Goal: Transaction & Acquisition: Book appointment/travel/reservation

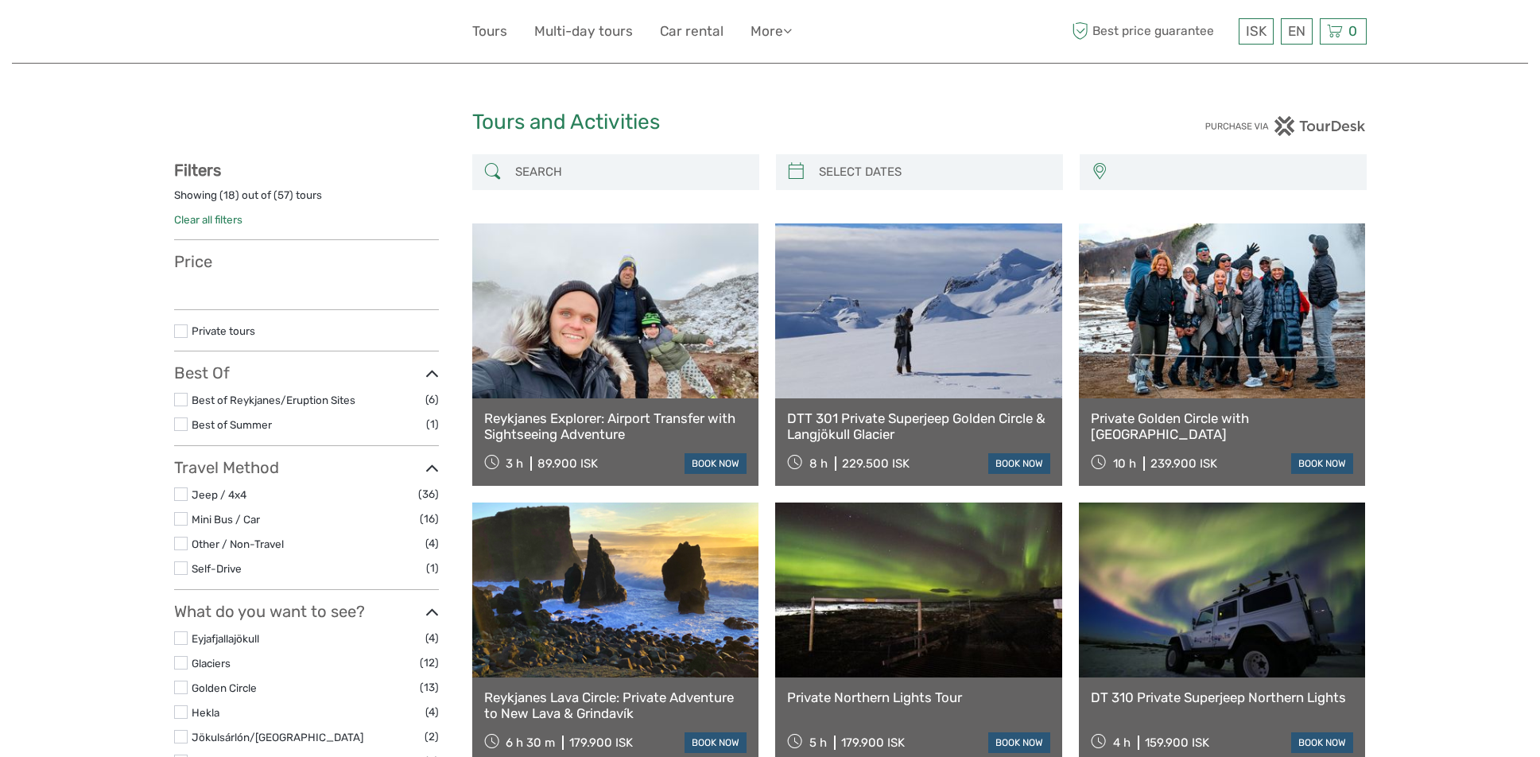
select select
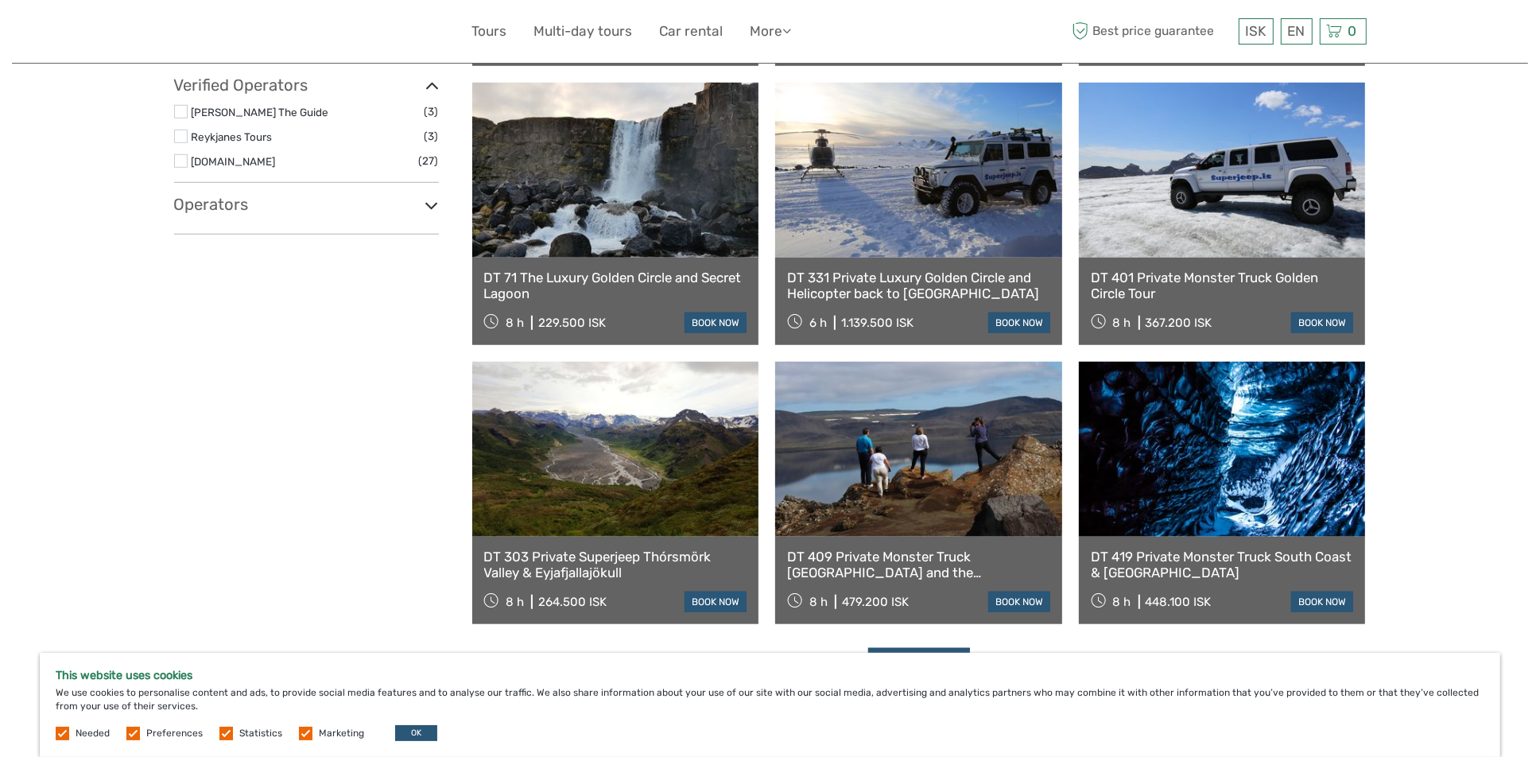
scroll to position [1431, 0]
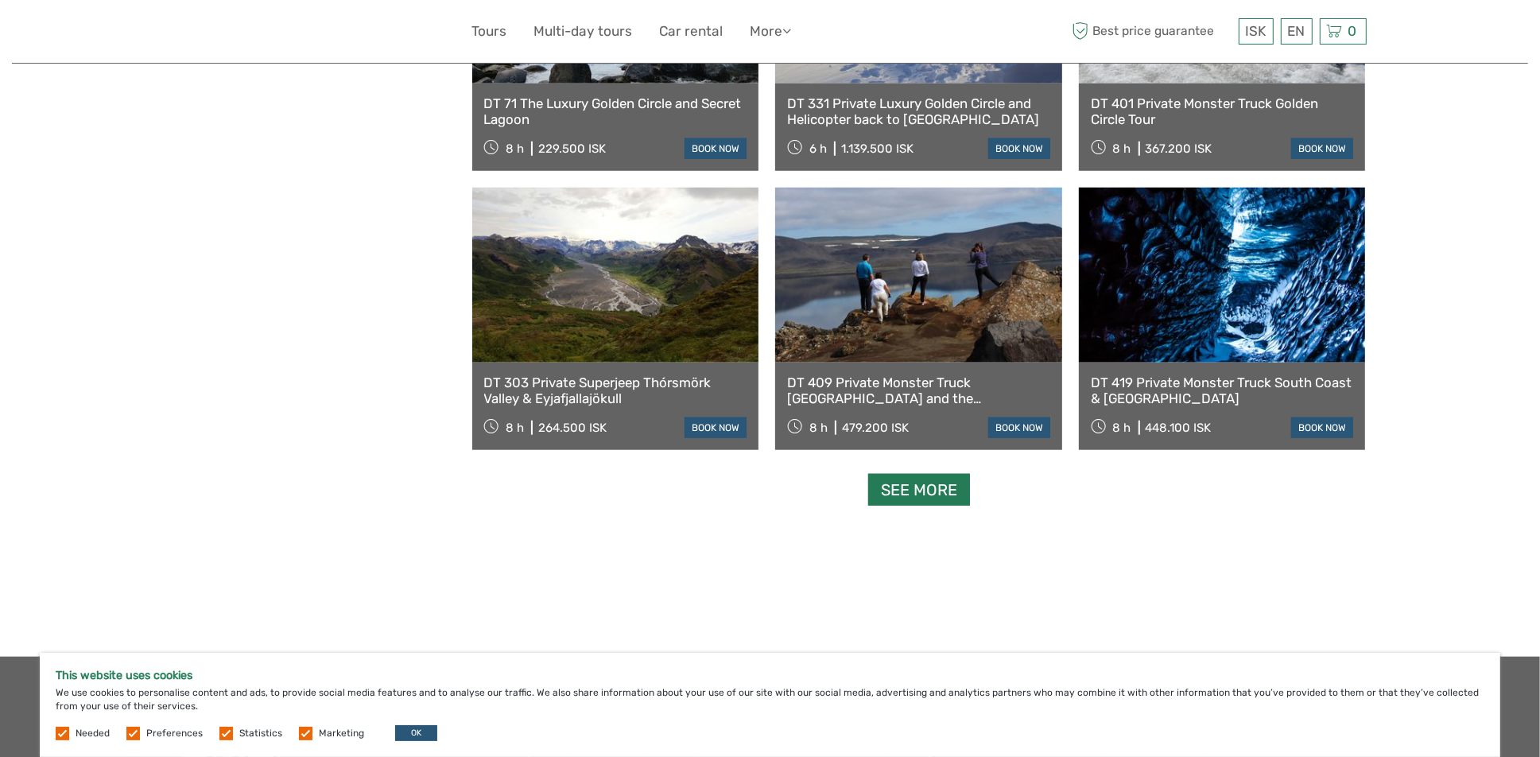
click at [955, 494] on link "See more" at bounding box center [919, 490] width 102 height 33
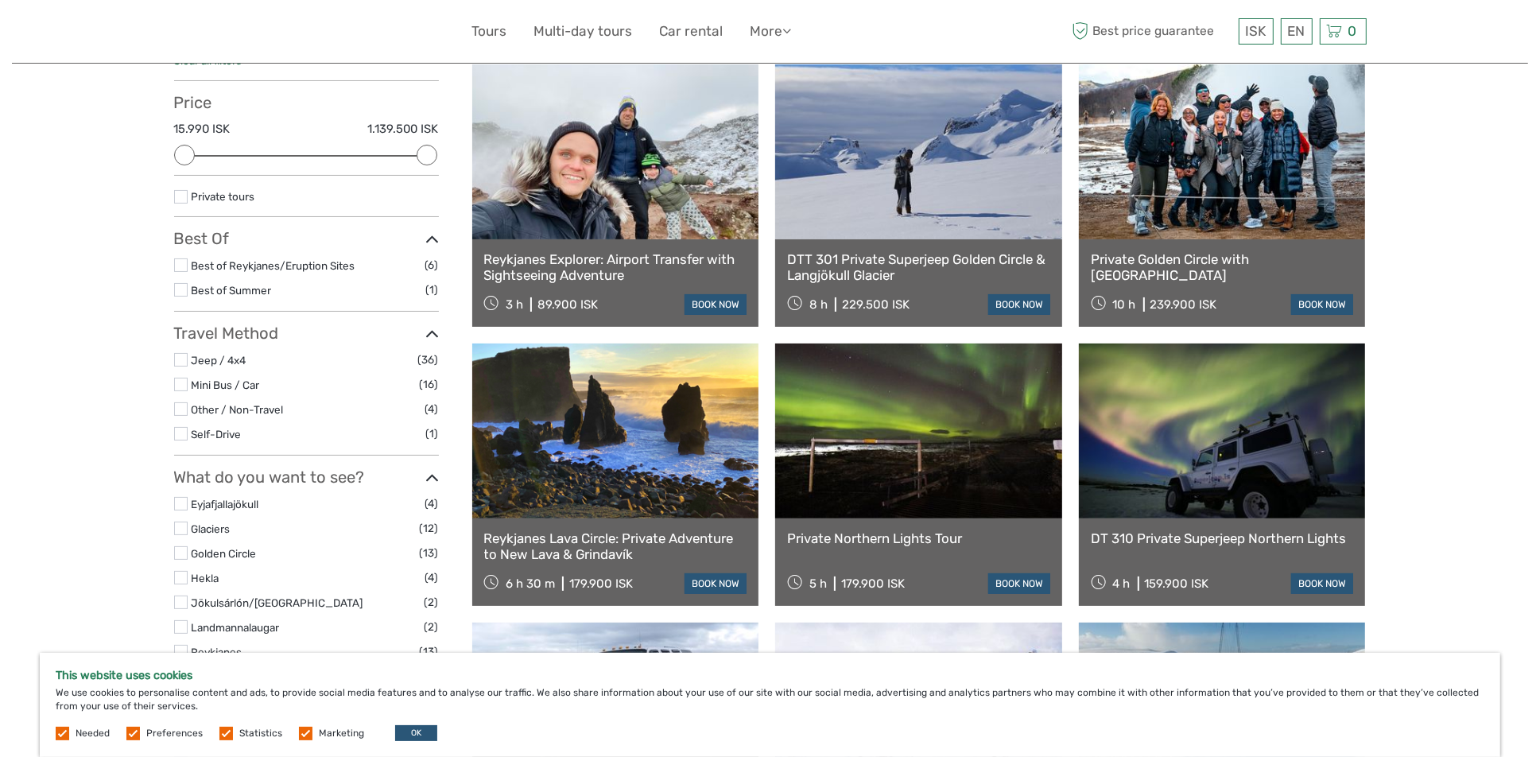
scroll to position [0, 0]
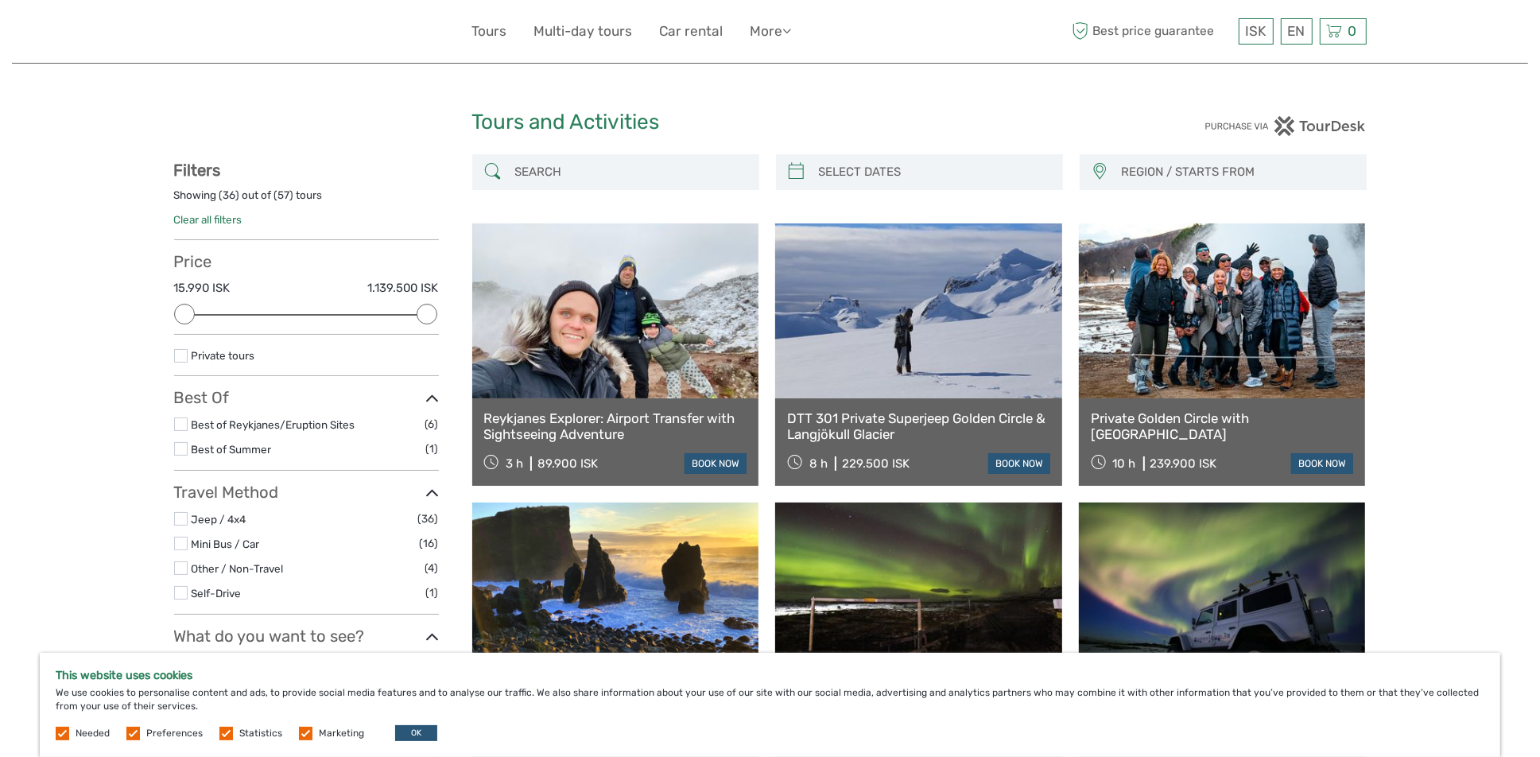
drag, startPoint x: 1418, startPoint y: 0, endPoint x: 1035, endPoint y: 99, distance: 395.7
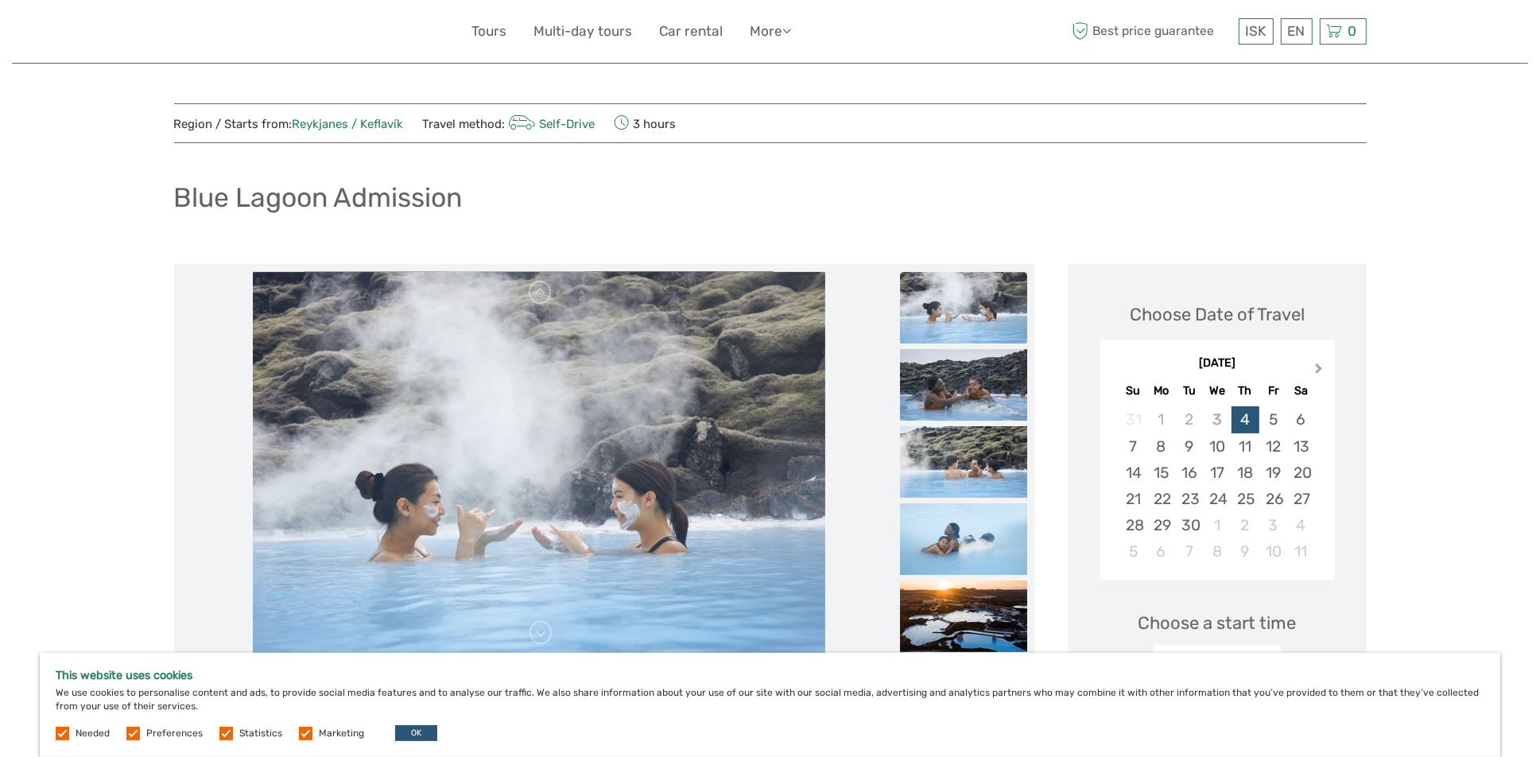
click at [1314, 362] on button "Next Month" at bounding box center [1320, 371] width 25 height 25
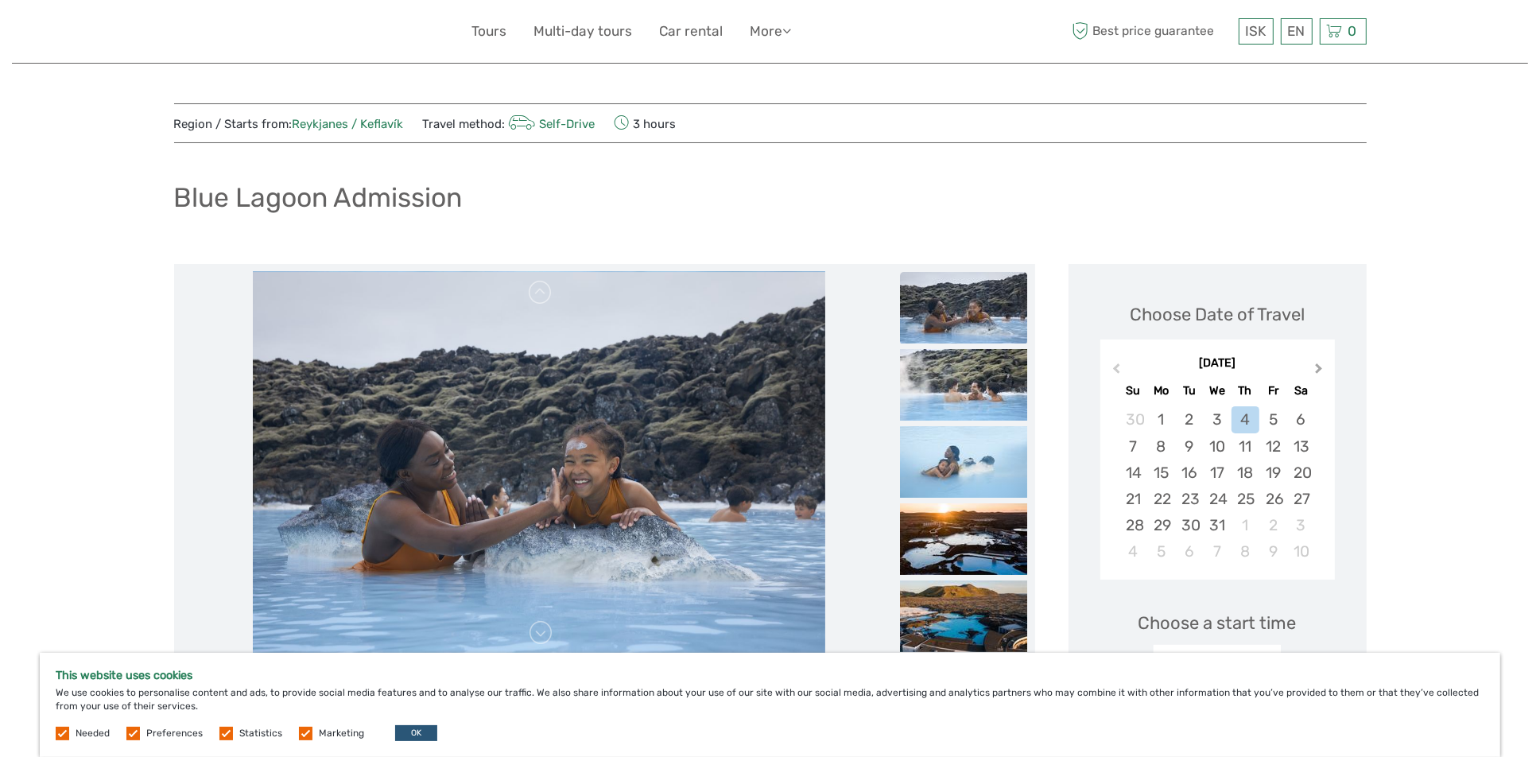
click at [1314, 362] on button "Next Month" at bounding box center [1320, 371] width 25 height 25
click at [1222, 448] on div "8" at bounding box center [1217, 446] width 28 height 26
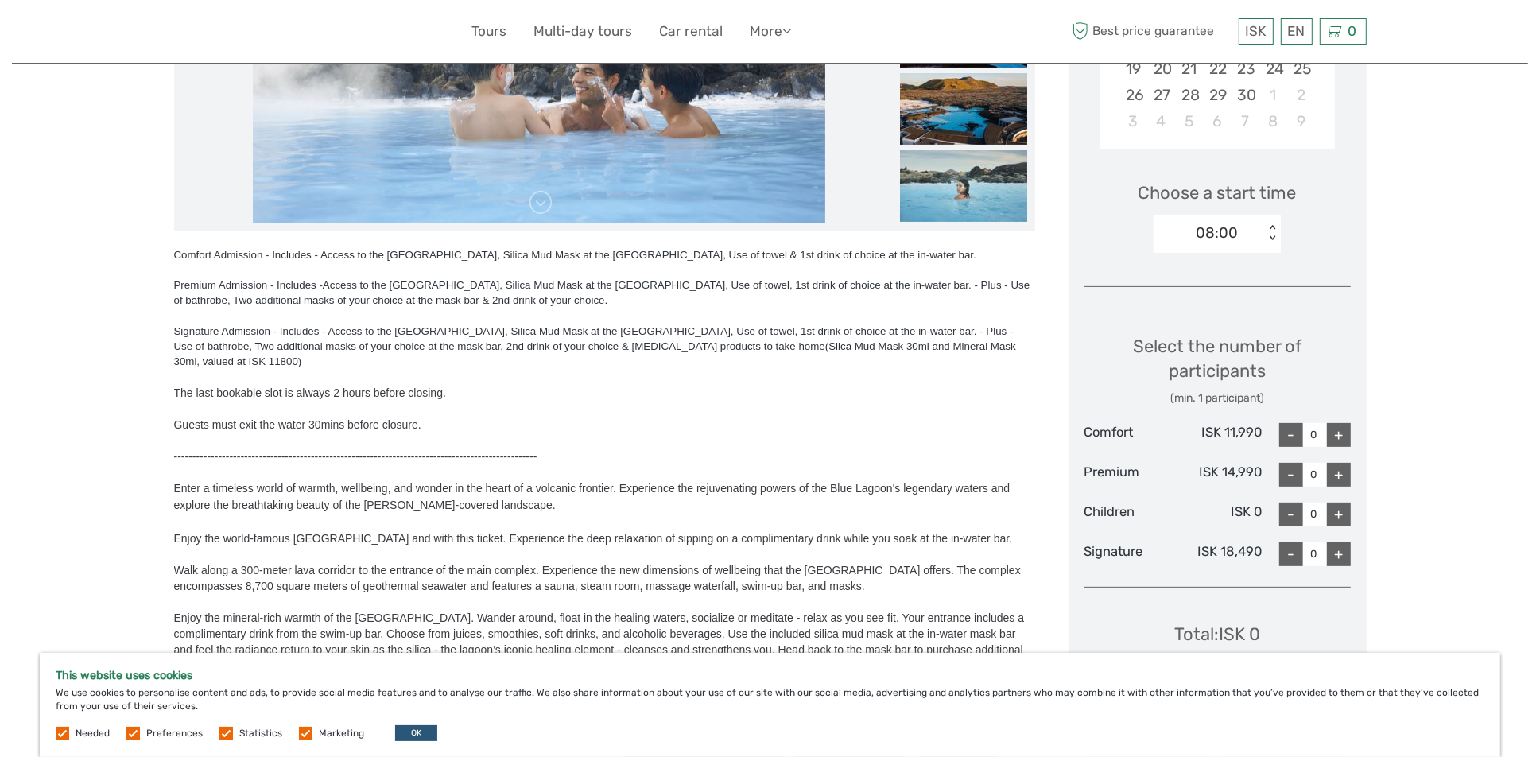
scroll to position [477, 0]
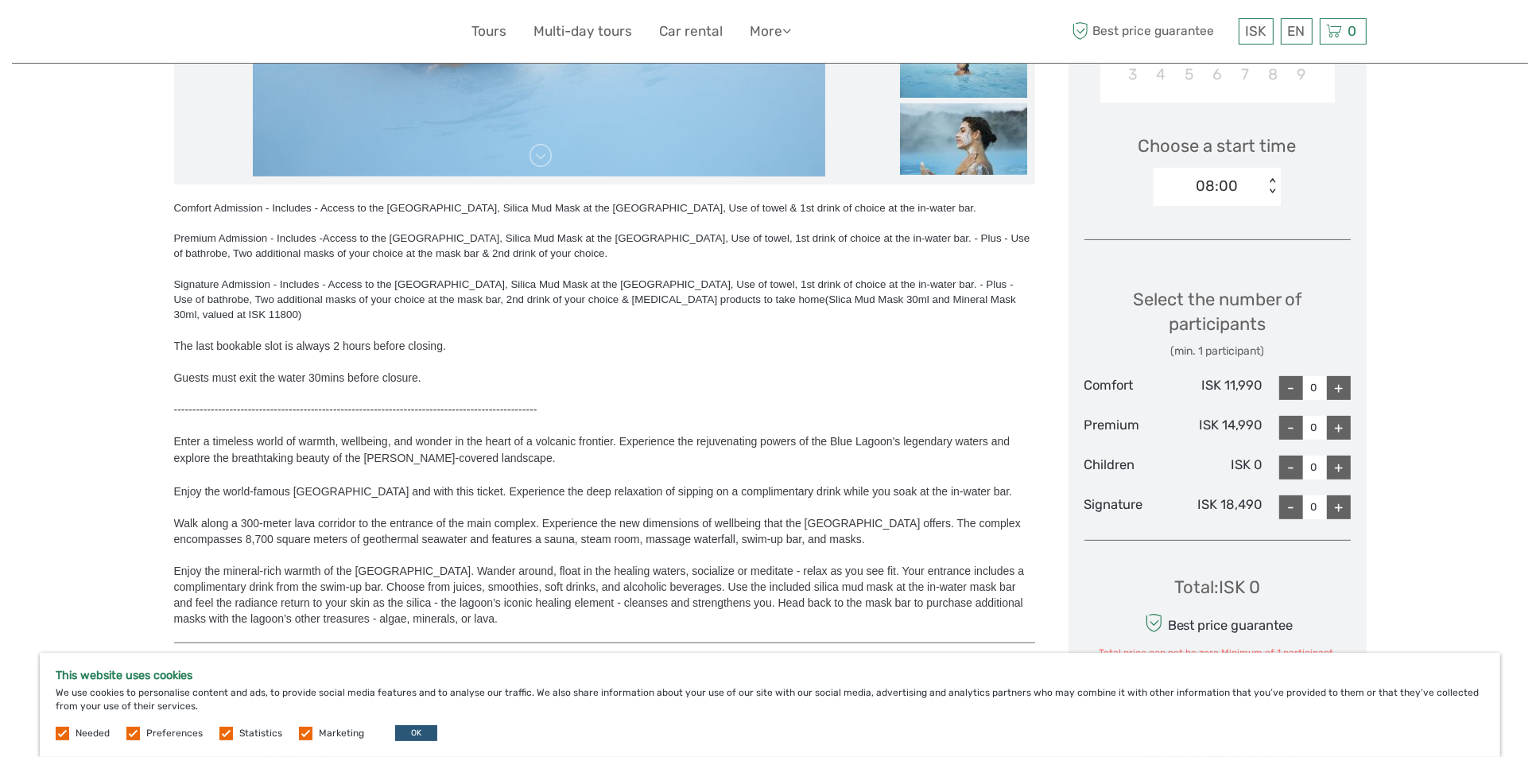
click at [1337, 388] on div "+" at bounding box center [1339, 388] width 24 height 24
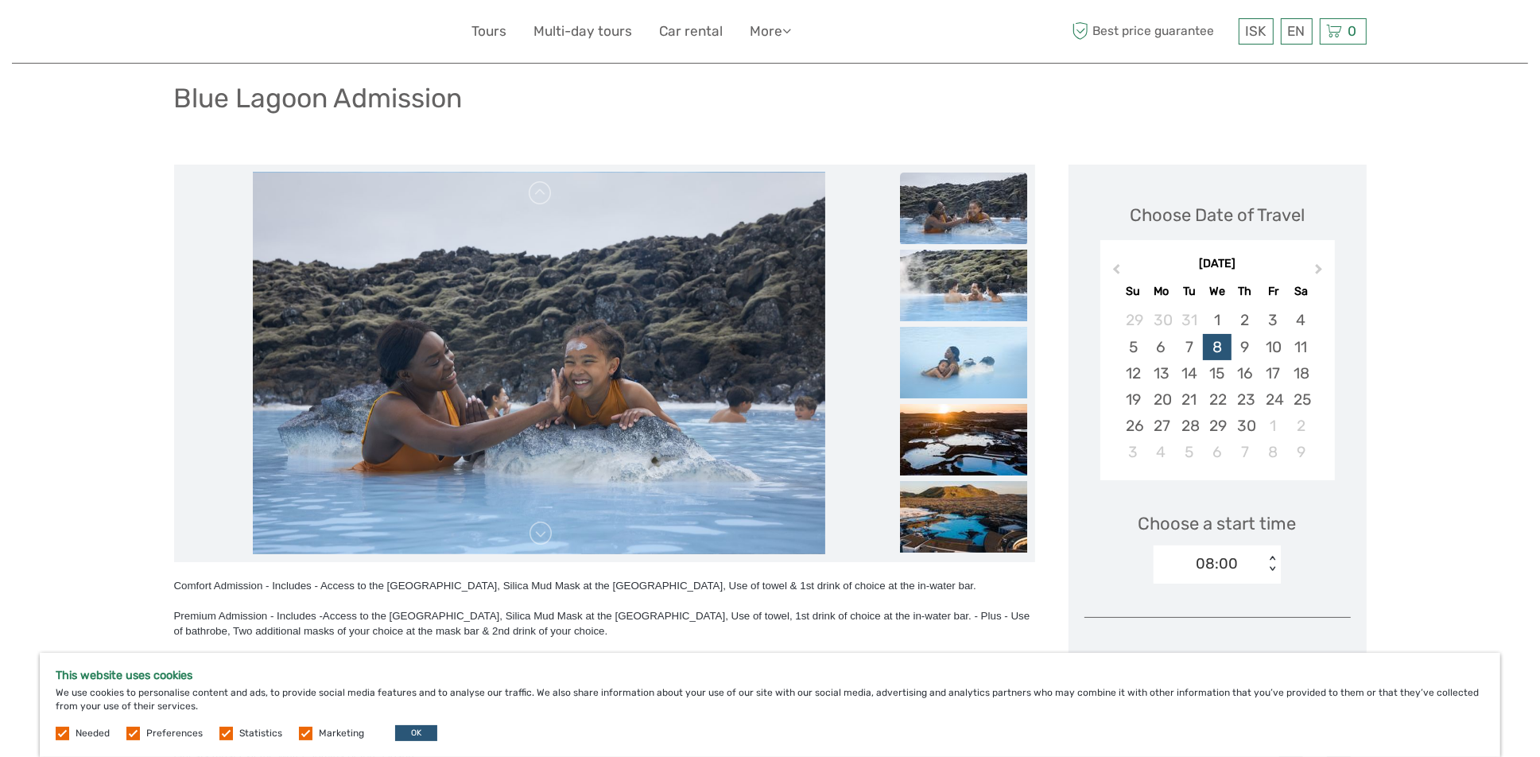
scroll to position [129, 0]
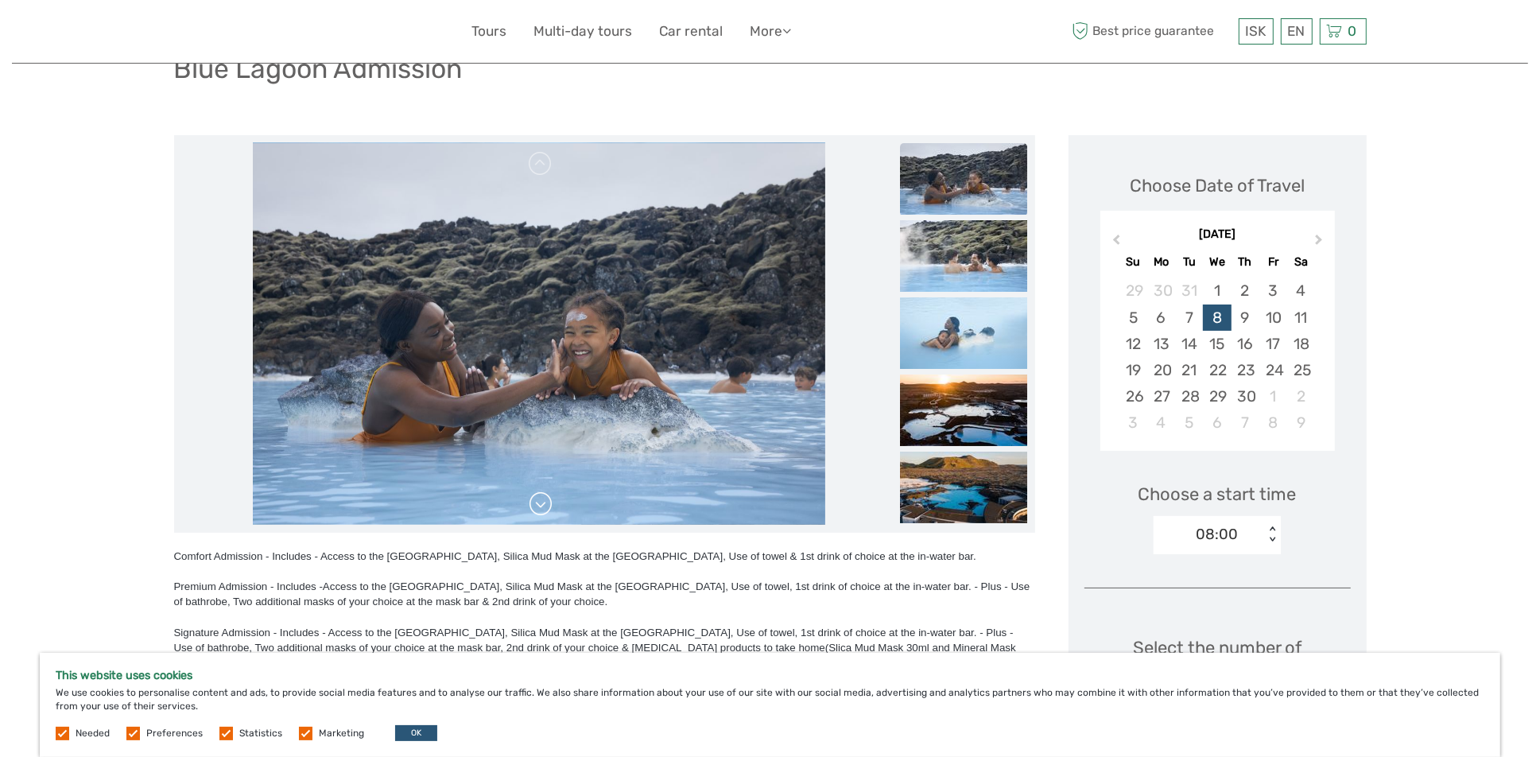
click at [534, 501] on link at bounding box center [540, 503] width 25 height 25
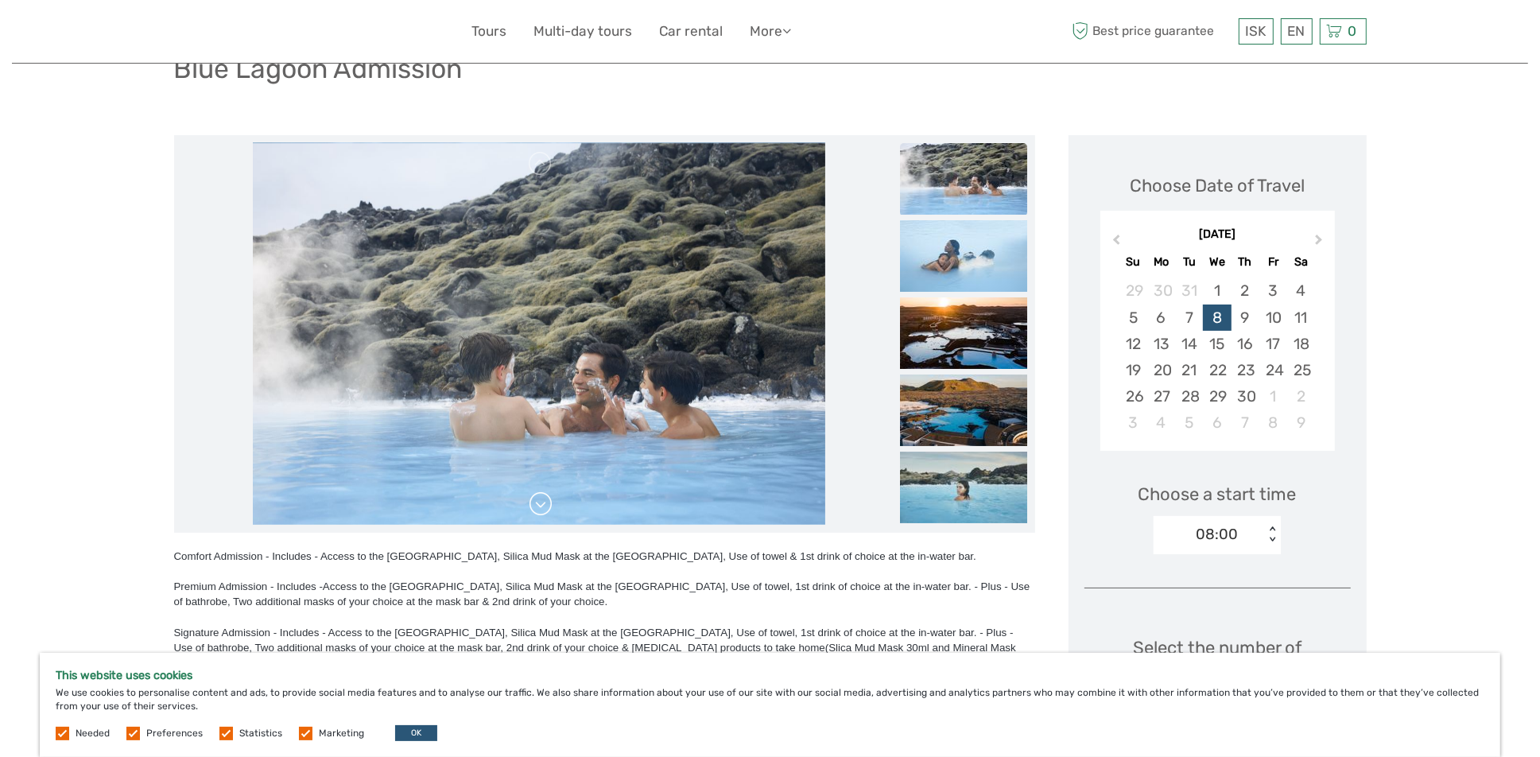
click at [534, 501] on link at bounding box center [540, 503] width 25 height 25
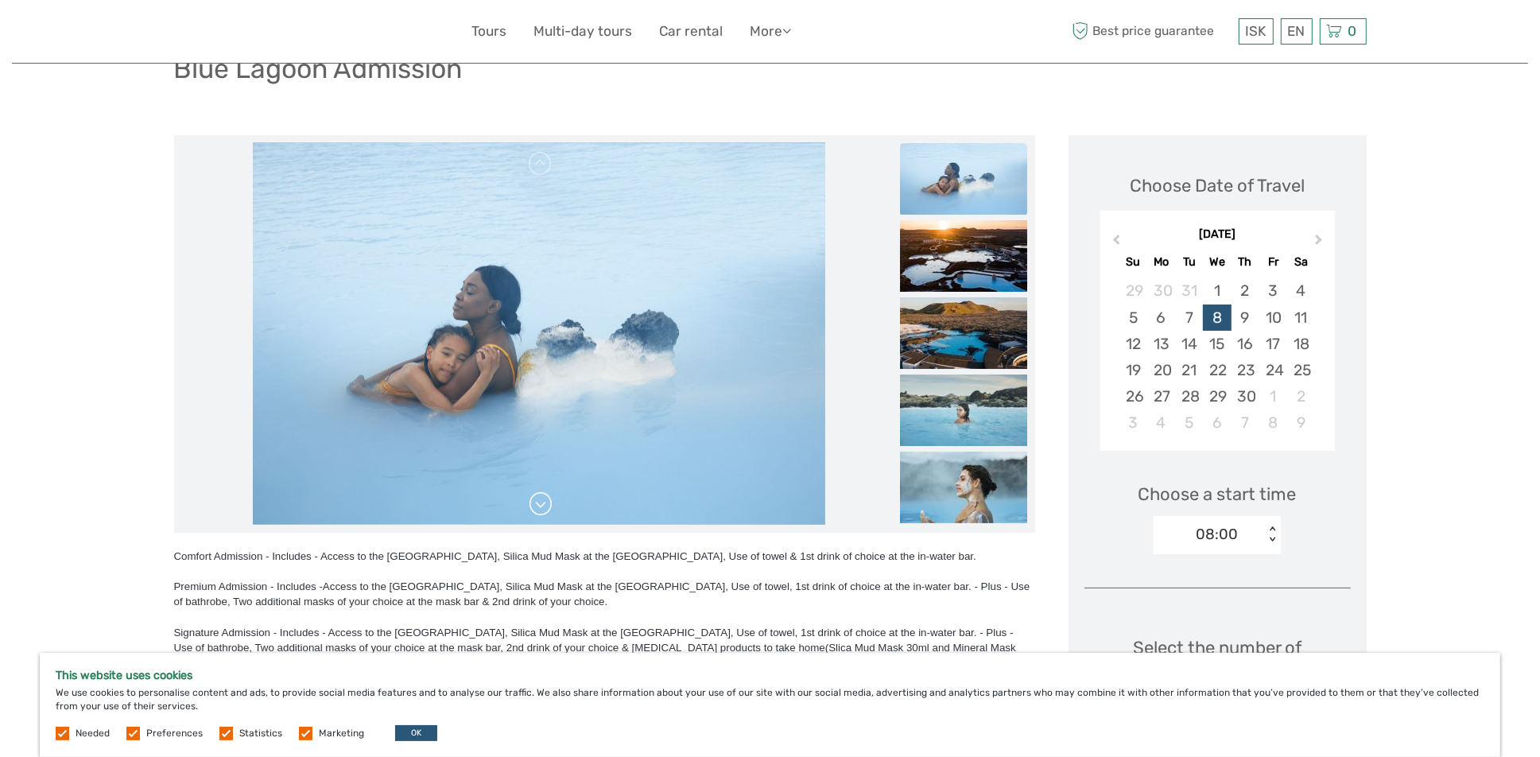
click at [534, 501] on link at bounding box center [540, 503] width 25 height 25
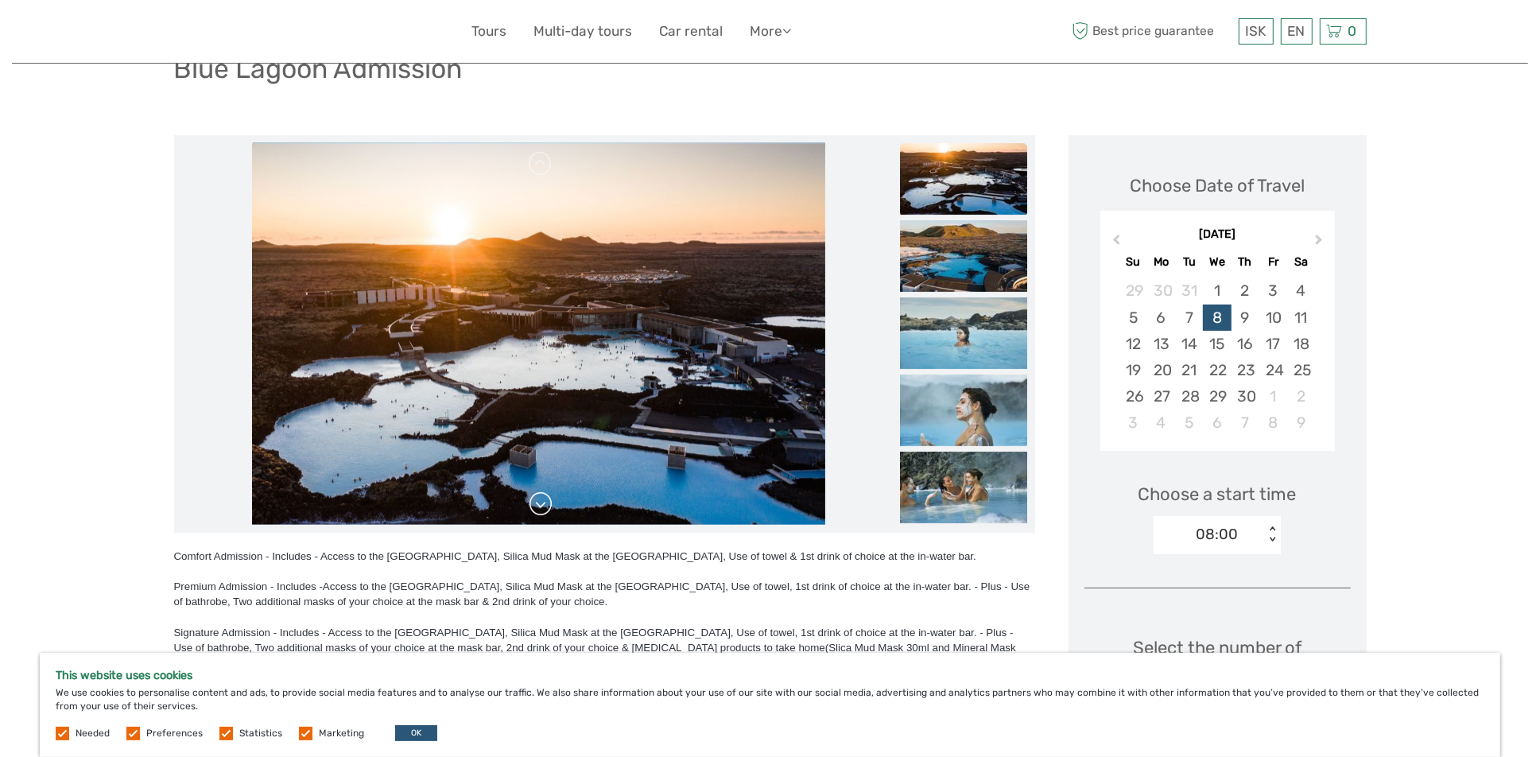
click at [534, 501] on link at bounding box center [540, 503] width 25 height 25
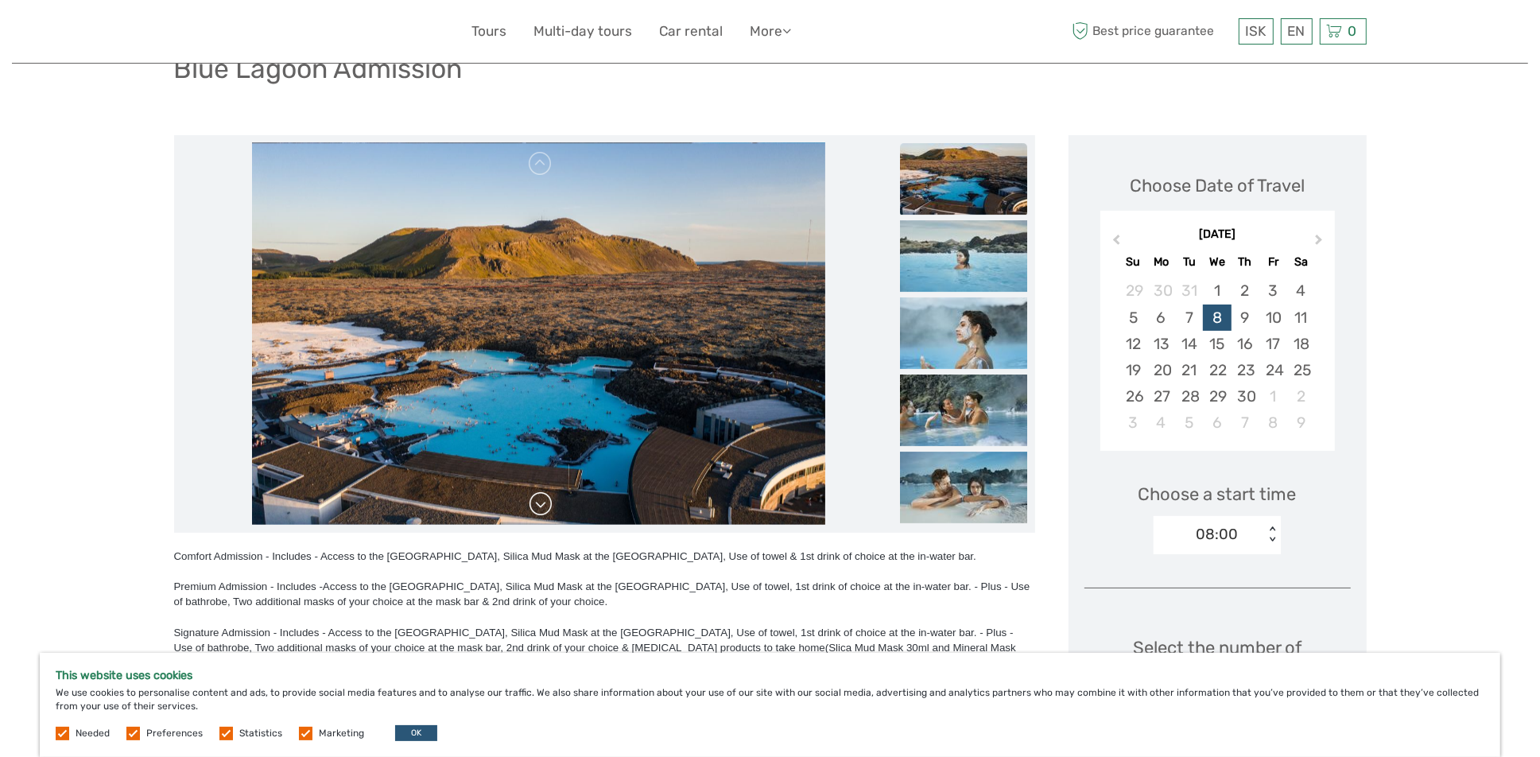
click at [534, 501] on link at bounding box center [540, 503] width 25 height 25
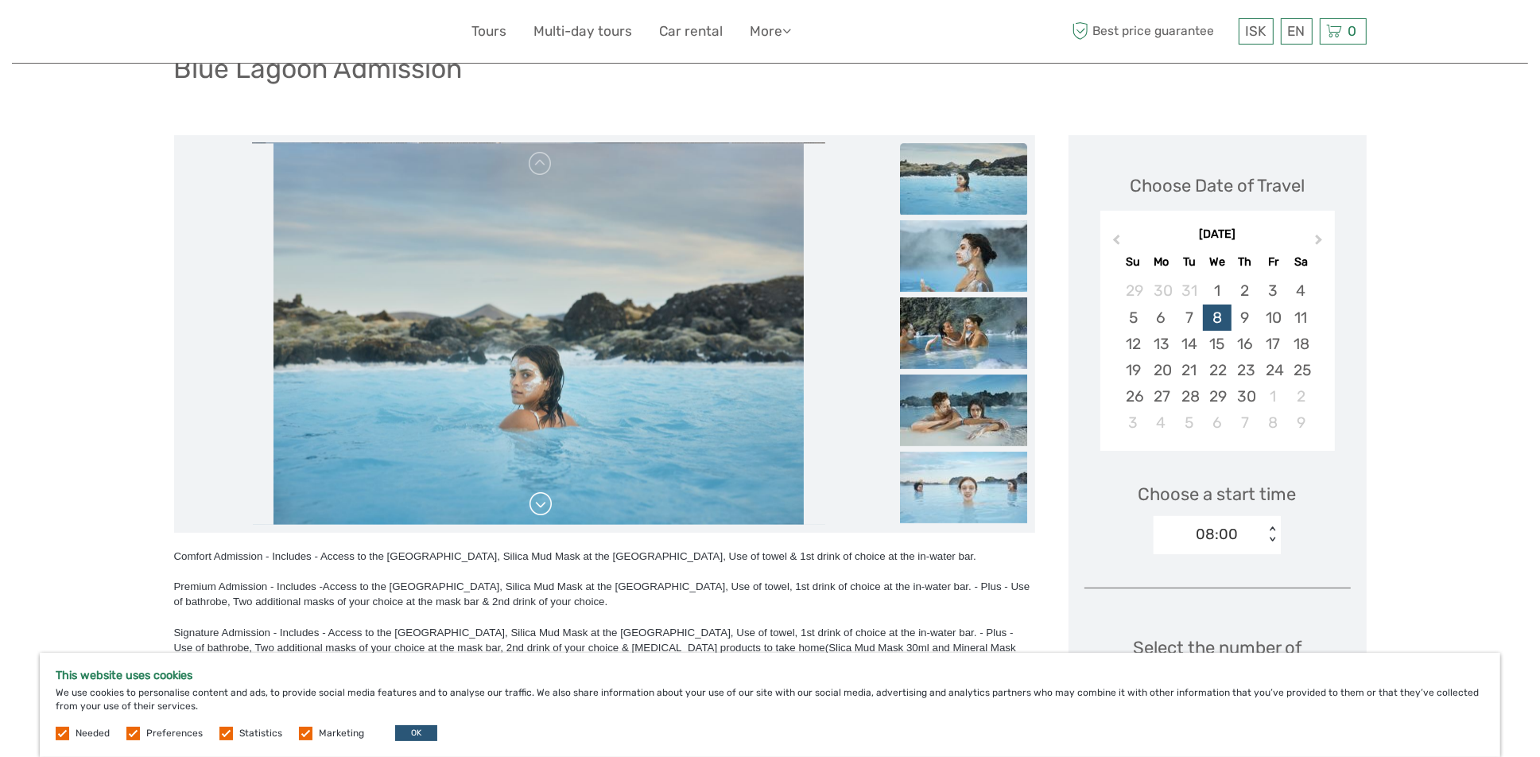
click at [534, 501] on link at bounding box center [540, 503] width 25 height 25
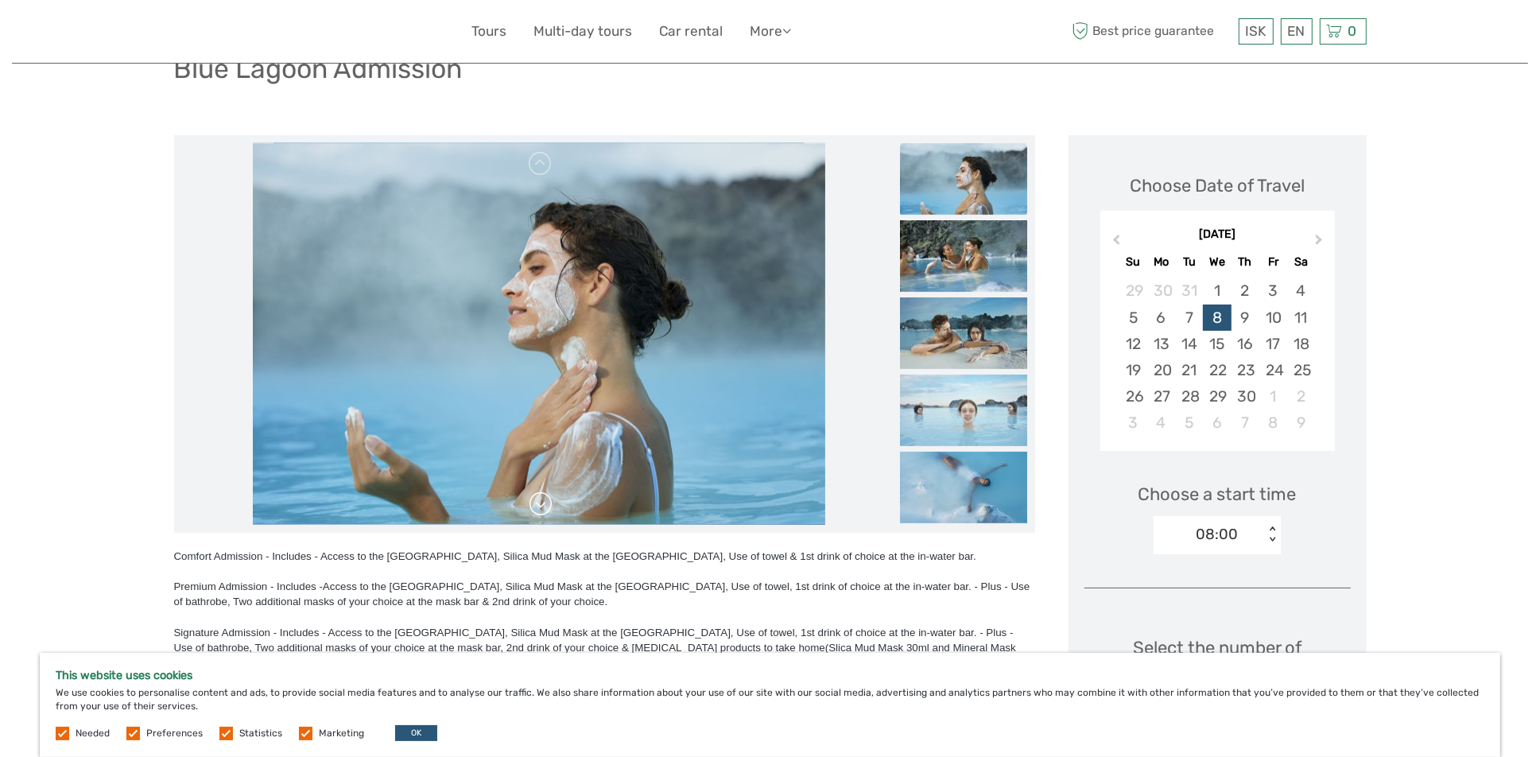
click at [534, 501] on link at bounding box center [540, 503] width 25 height 25
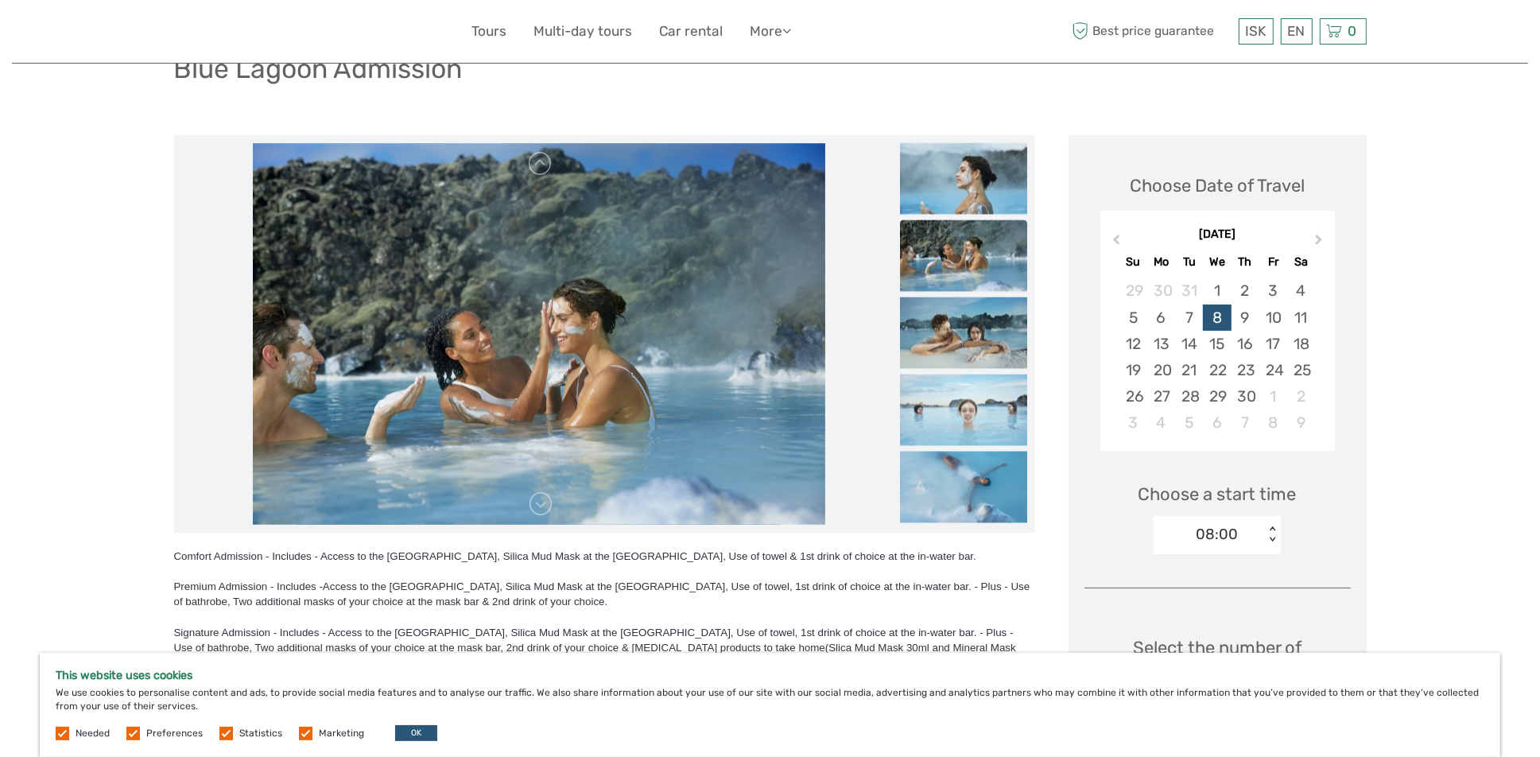
click at [1273, 522] on div "08:00 < >" at bounding box center [1217, 535] width 127 height 38
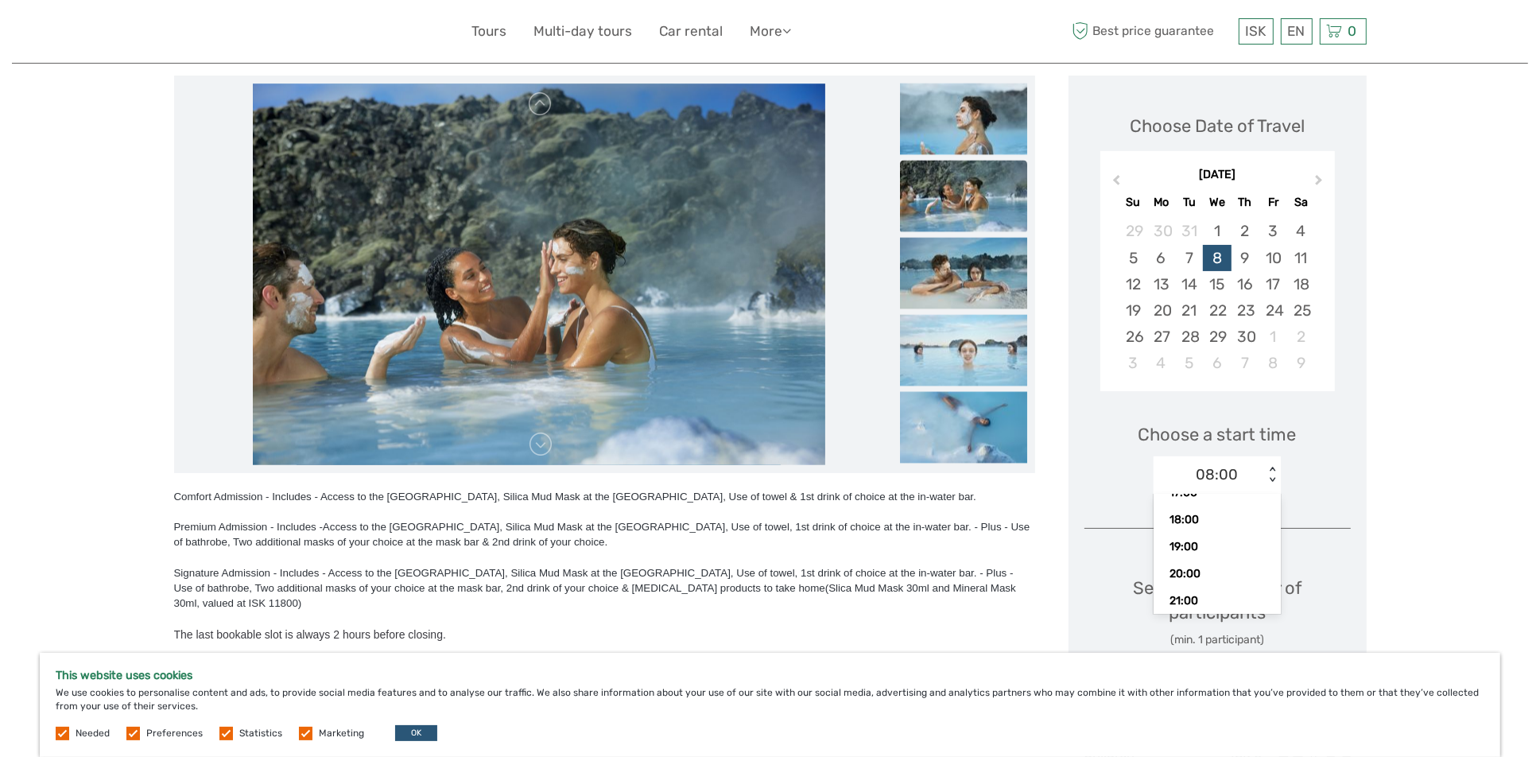
scroll to position [208, 0]
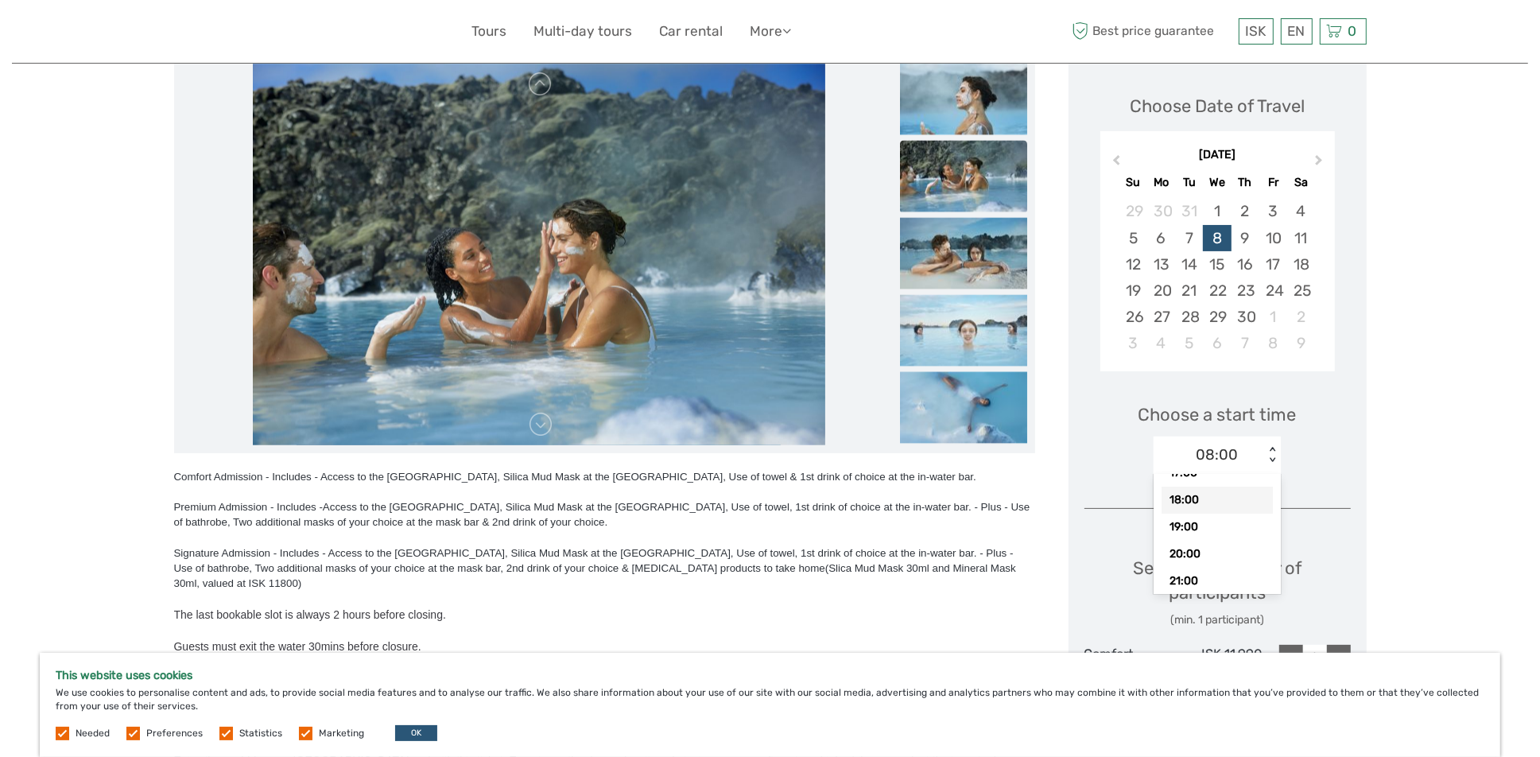
click at [1199, 491] on div "18:00" at bounding box center [1216, 500] width 111 height 27
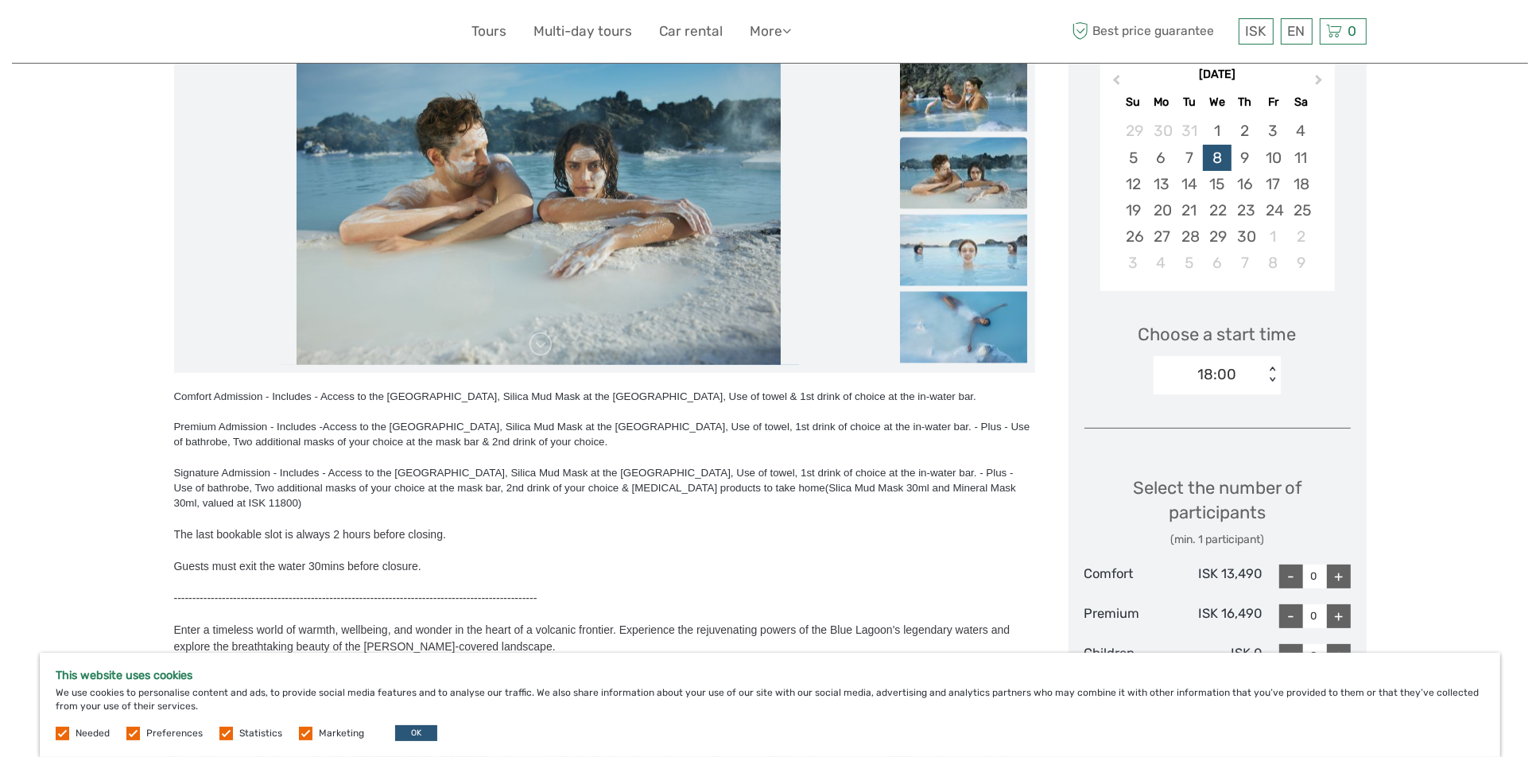
scroll to position [288, 0]
click at [1270, 364] on div "18:00 < >" at bounding box center [1217, 376] width 127 height 38
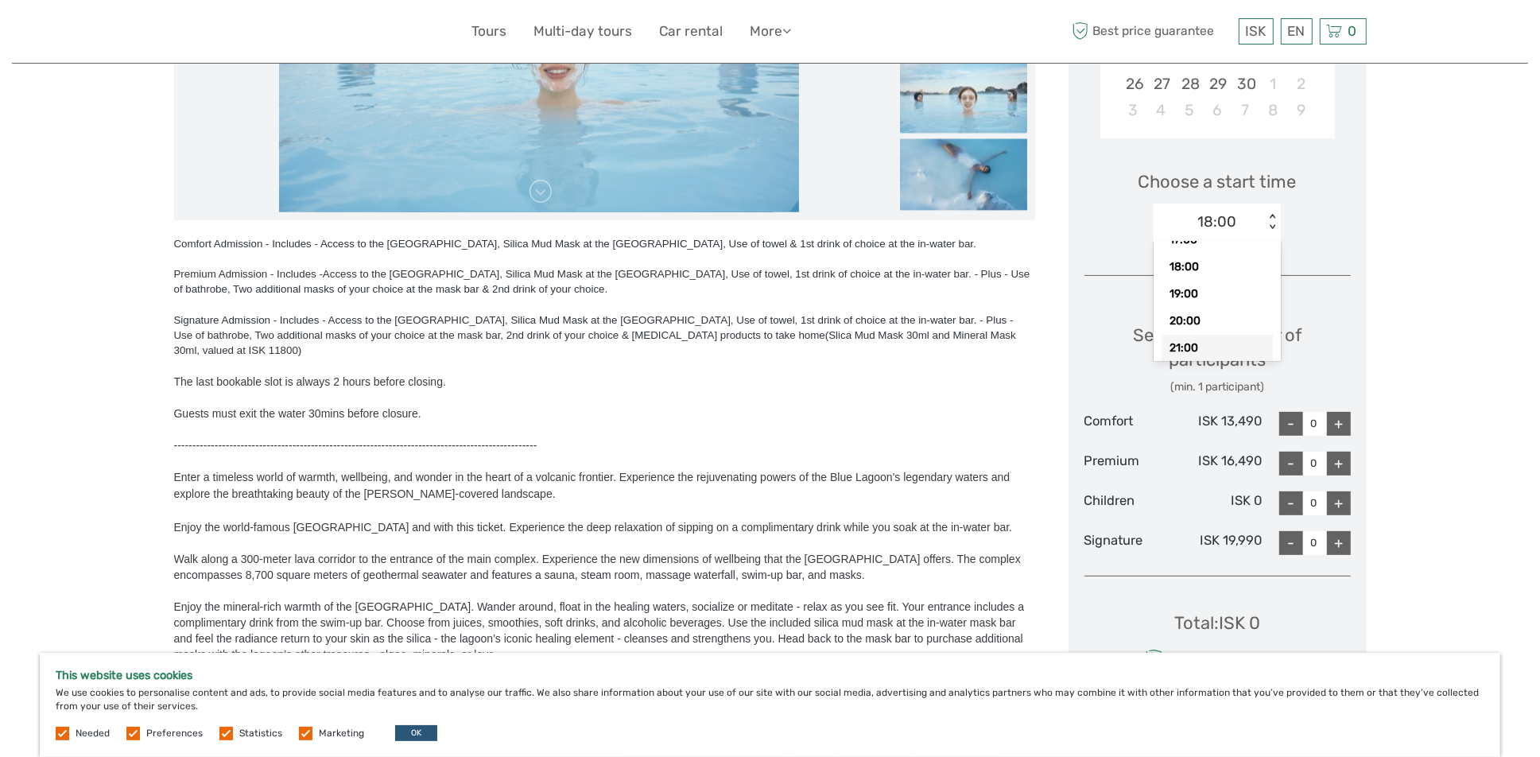
scroll to position [367, 0]
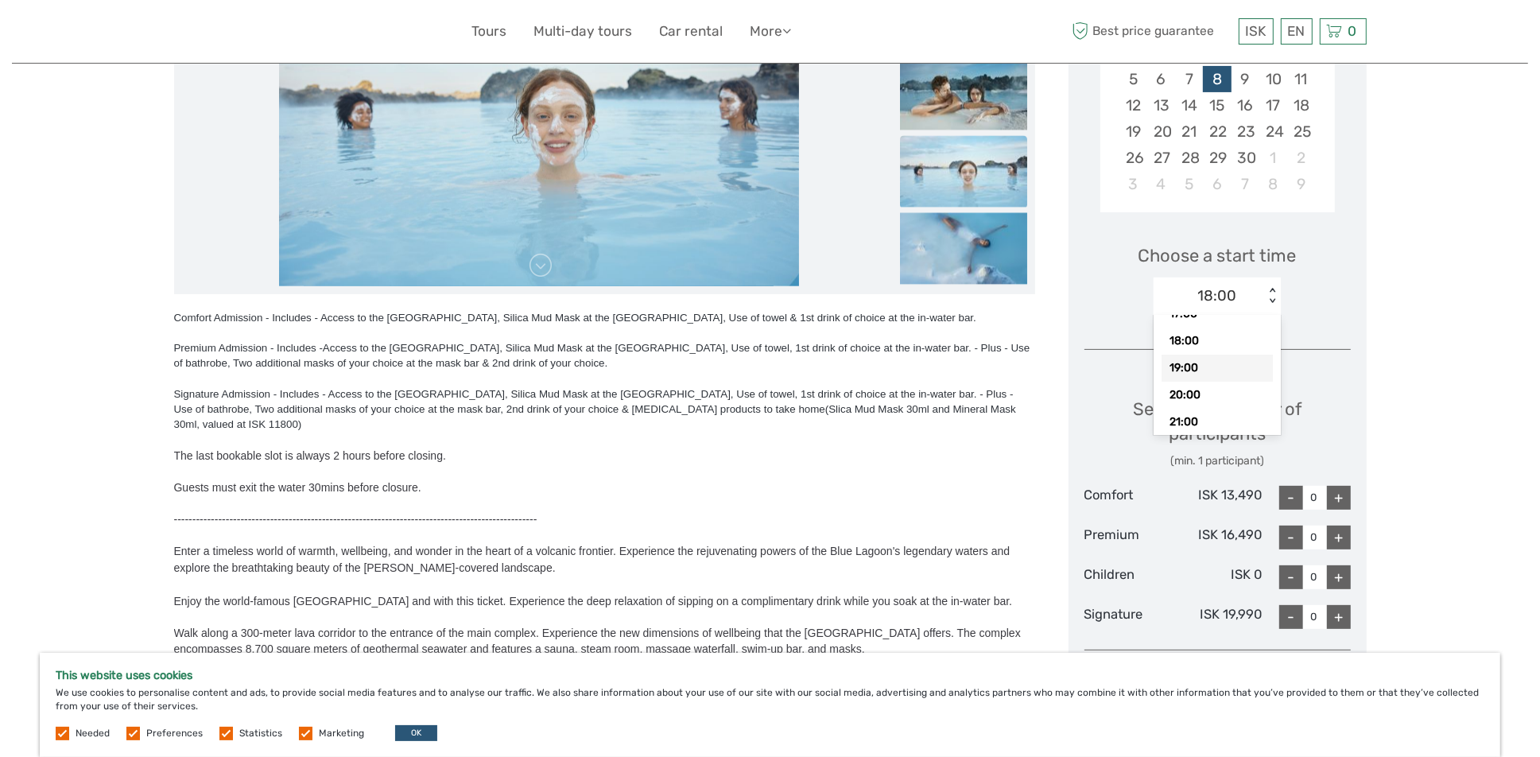
click at [1201, 366] on div "19:00" at bounding box center [1216, 368] width 111 height 27
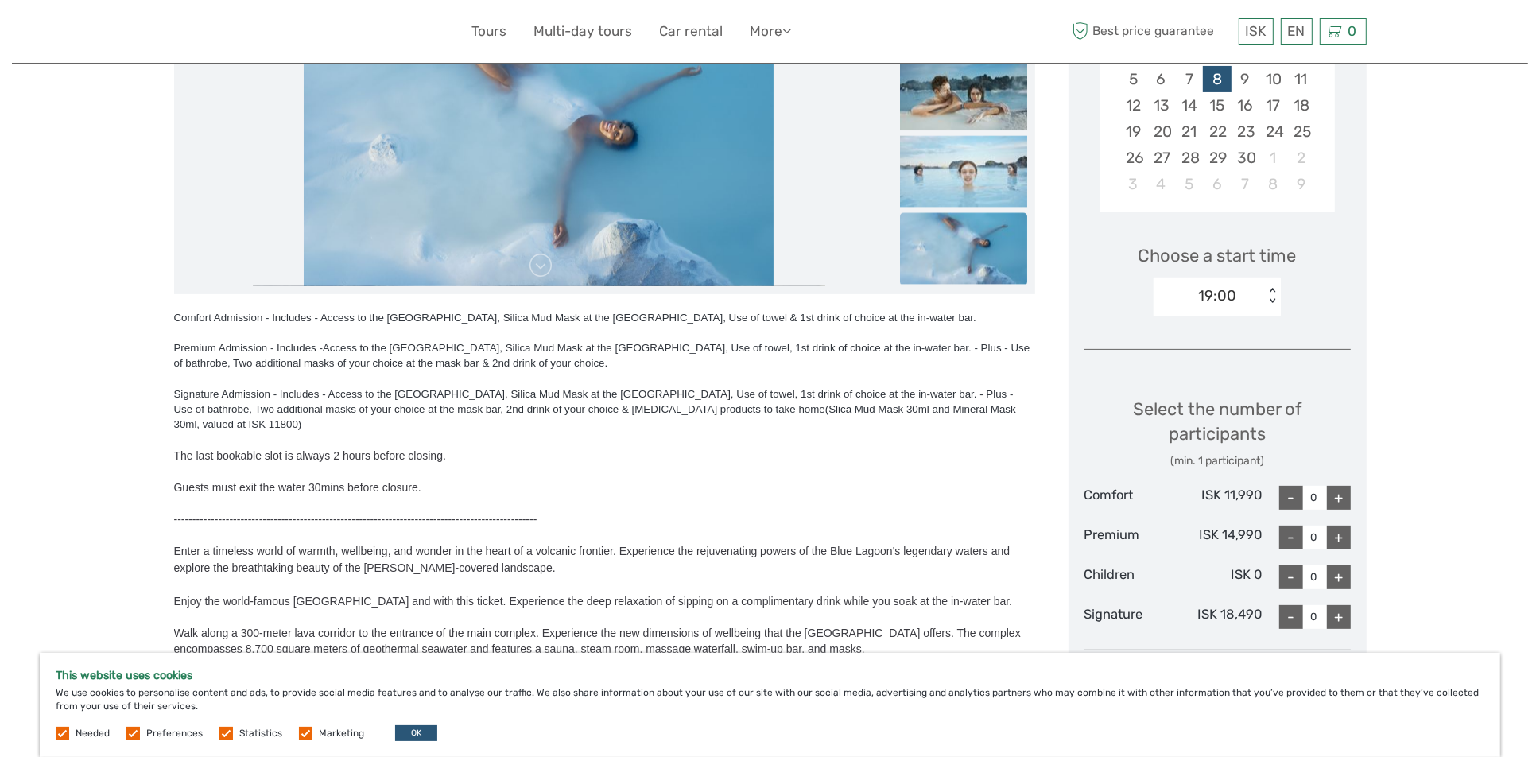
click at [1336, 491] on div "+" at bounding box center [1339, 498] width 24 height 24
type input "4"
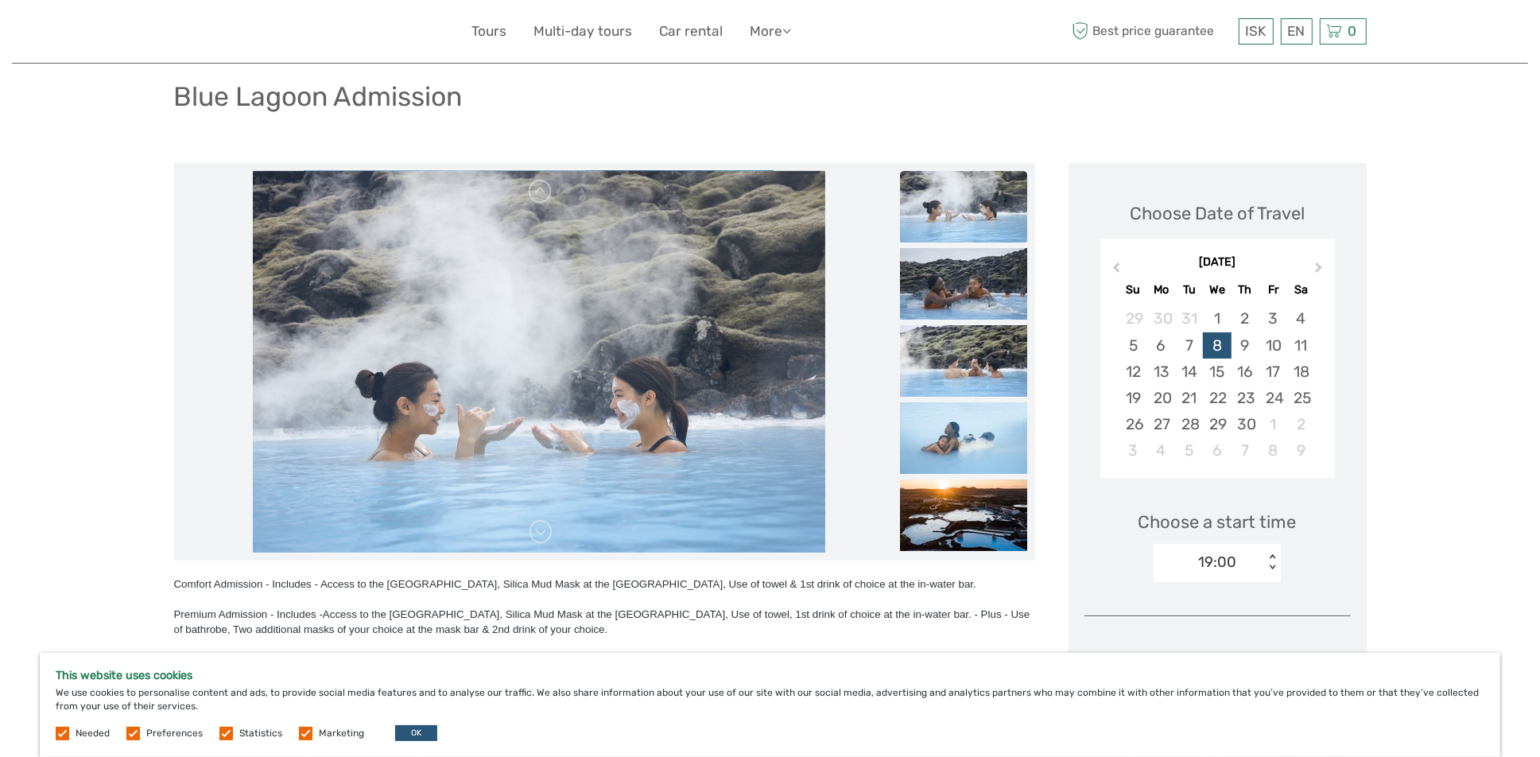
scroll to position [0, 0]
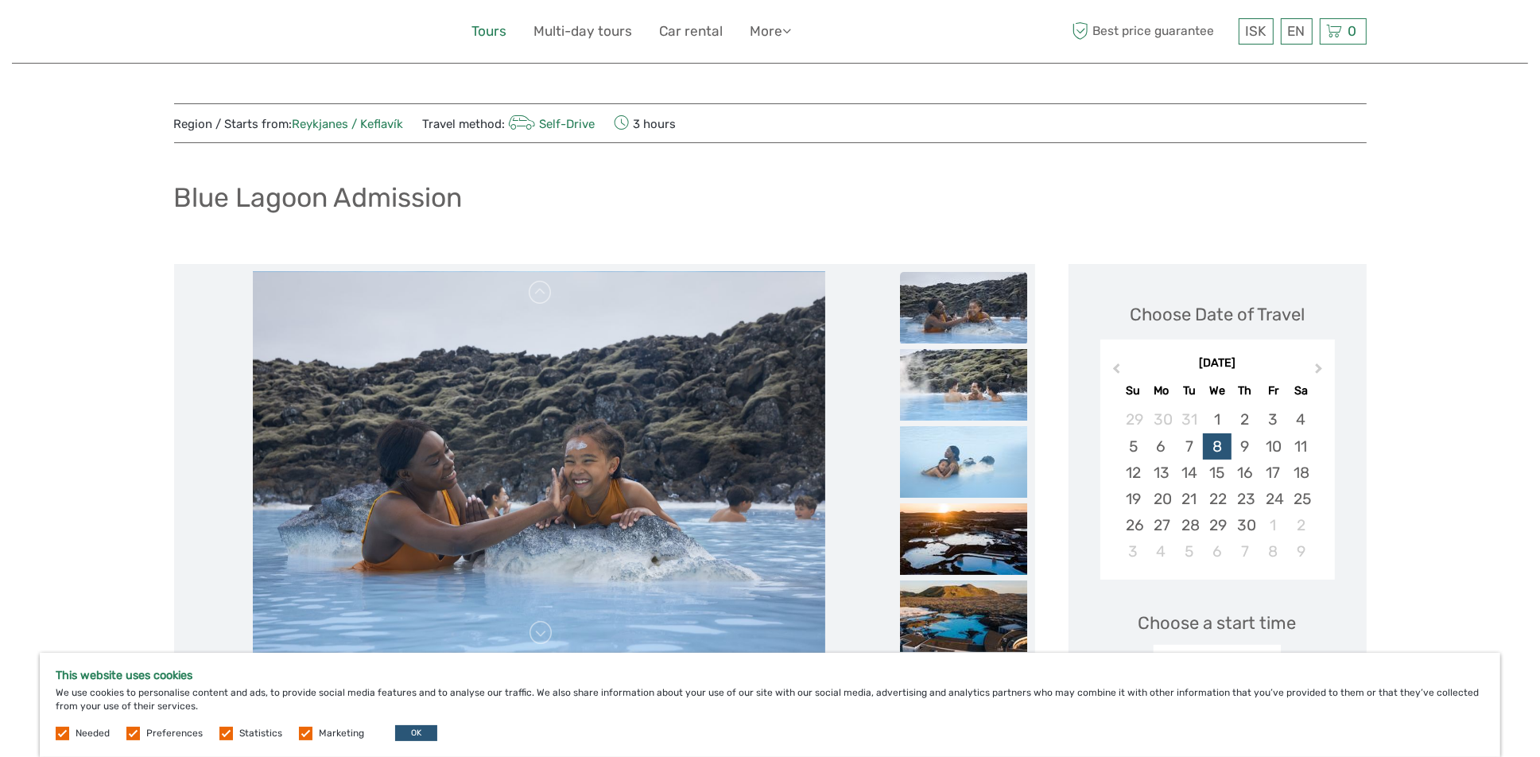
click at [495, 28] on link "Tours" at bounding box center [489, 31] width 35 height 23
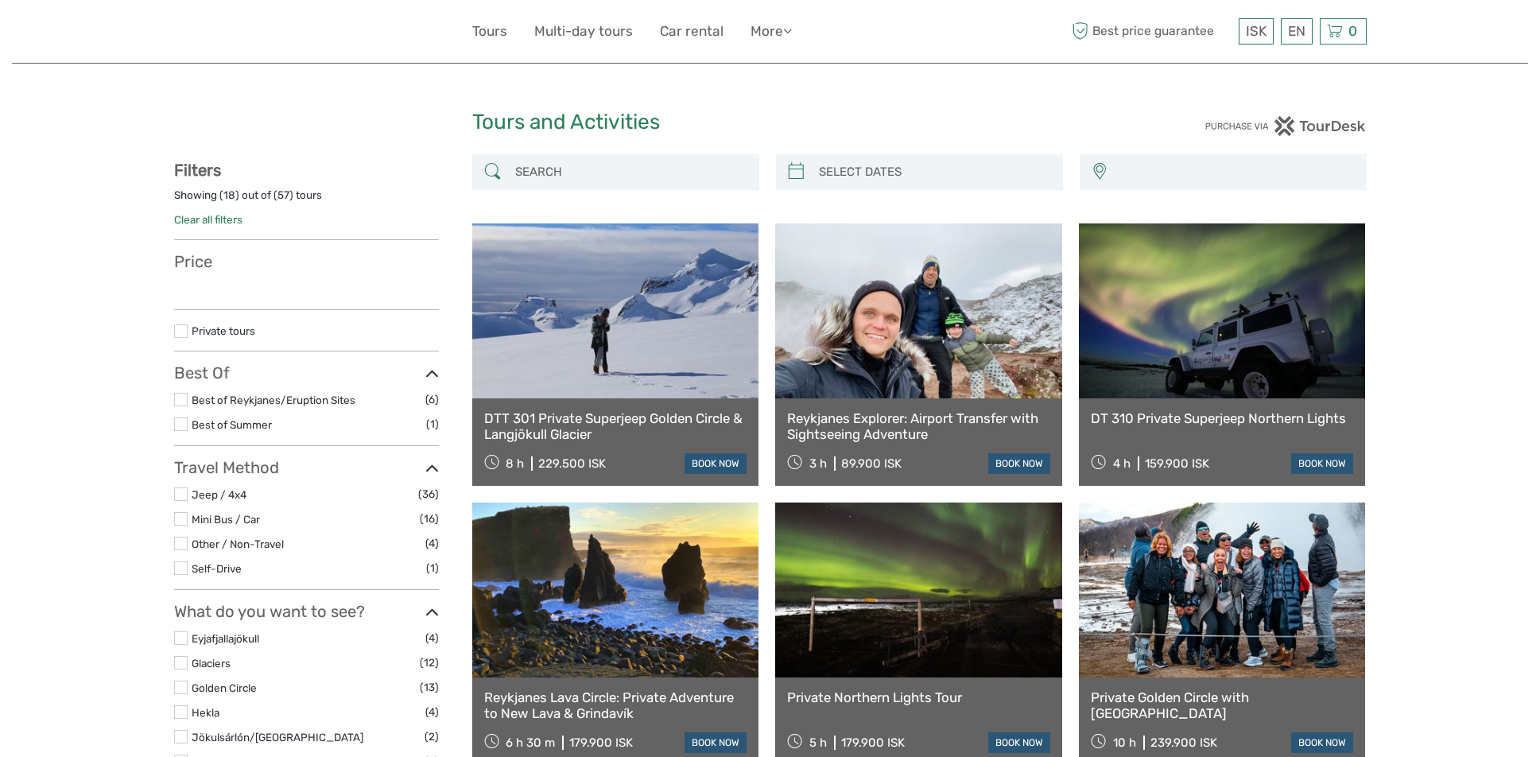
select select
